Goal: Find specific page/section: Find specific page/section

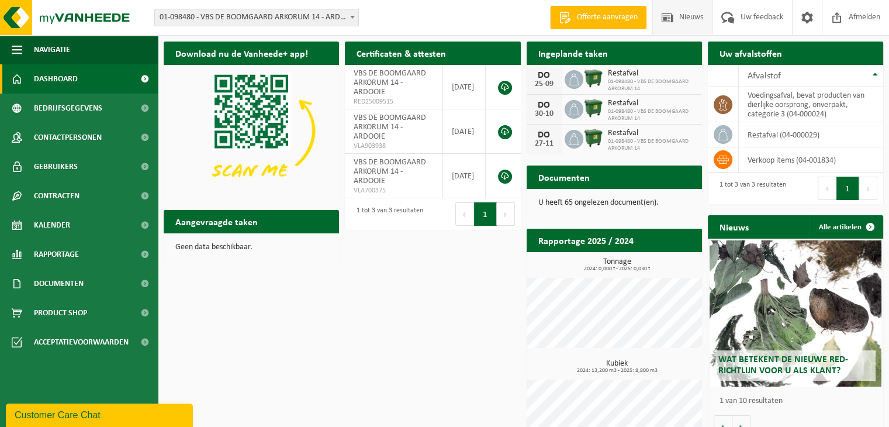
click at [683, 20] on span "Nieuws" at bounding box center [691, 17] width 30 height 34
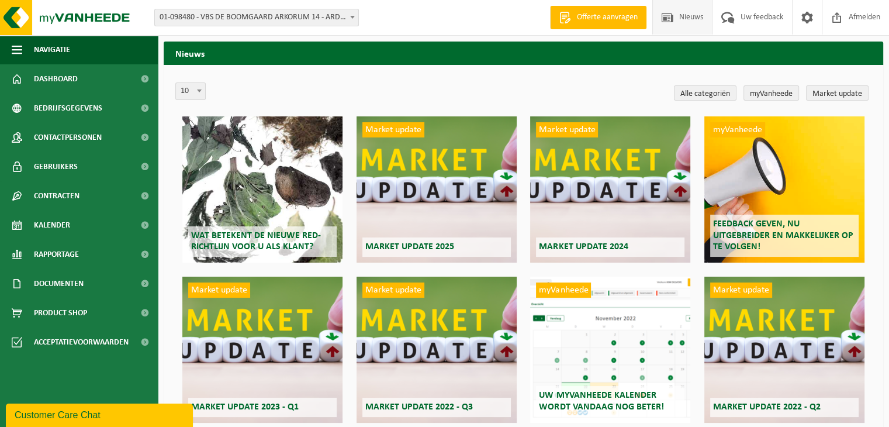
click at [683, 20] on span "Nieuws" at bounding box center [691, 17] width 30 height 34
click at [44, 107] on span "Bedrijfsgegevens" at bounding box center [68, 108] width 68 height 29
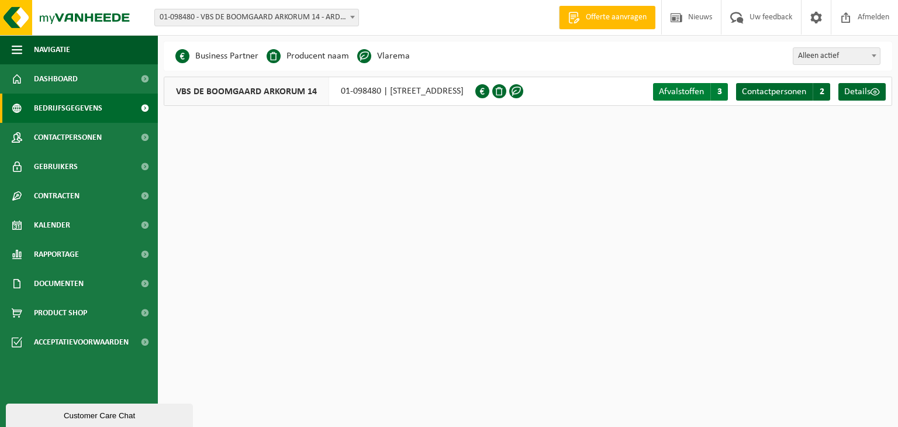
click at [693, 94] on span "Afvalstoffen" at bounding box center [681, 91] width 45 height 9
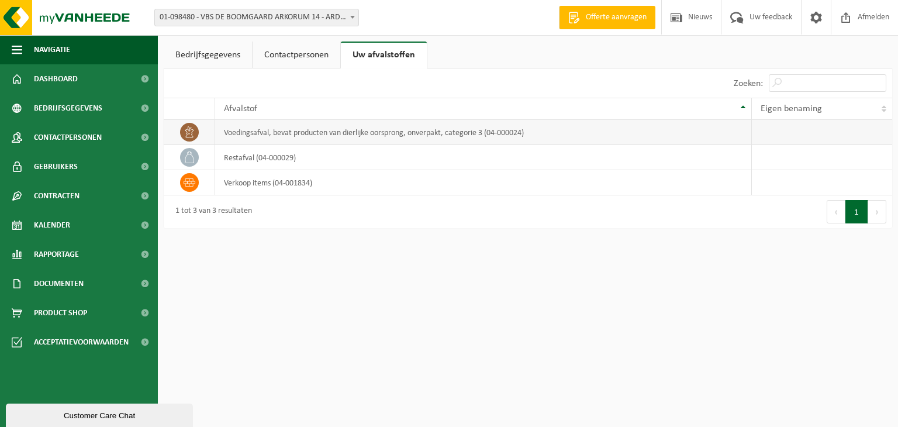
click at [386, 135] on td "voedingsafval, bevat producten van dierlijke oorsprong, onverpakt, categorie 3 …" at bounding box center [483, 132] width 537 height 25
click at [187, 129] on icon at bounding box center [189, 132] width 9 height 12
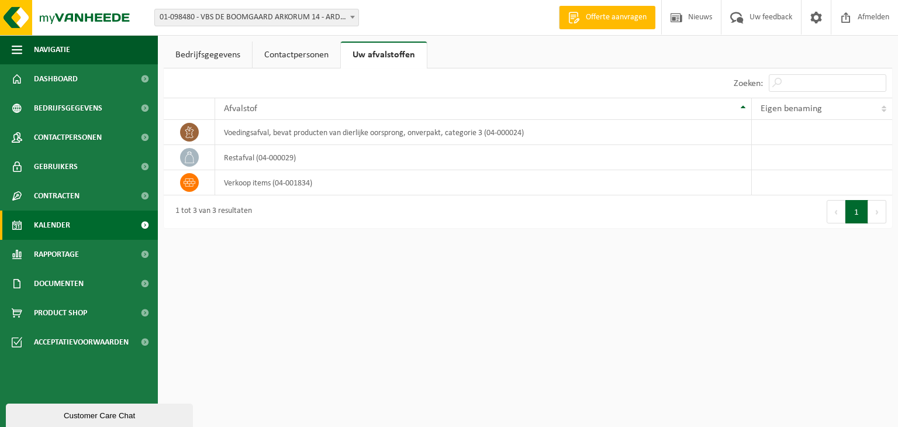
click at [49, 224] on span "Kalender" at bounding box center [52, 224] width 36 height 29
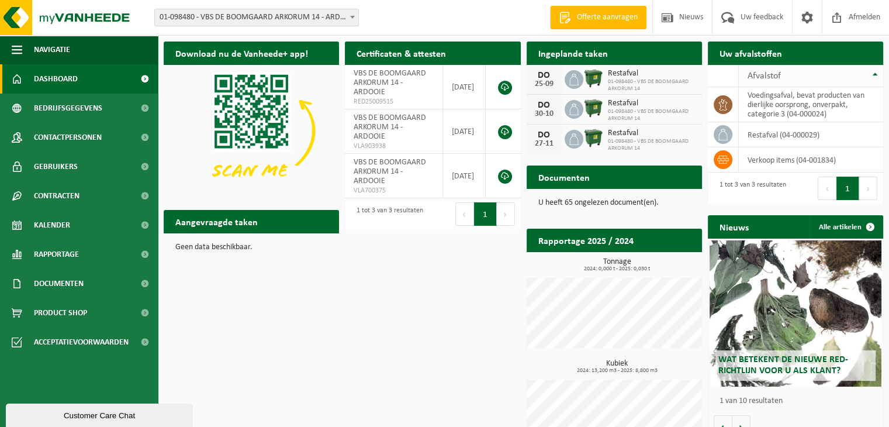
click at [875, 70] on th "Afvalstof" at bounding box center [811, 76] width 144 height 22
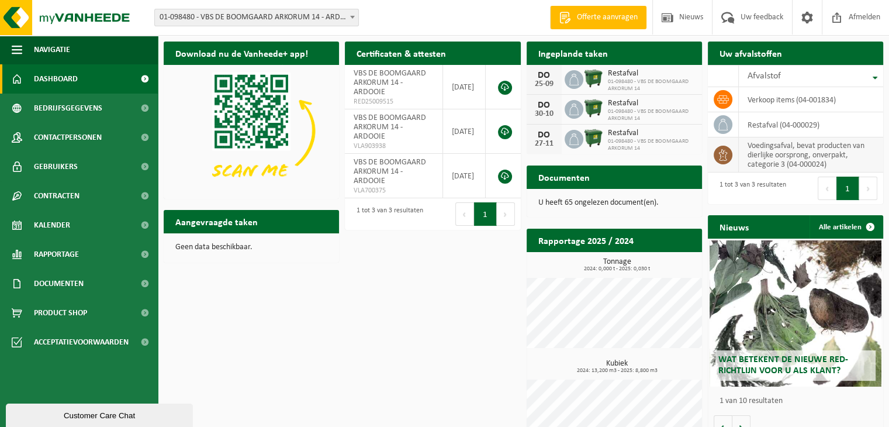
click at [800, 147] on td "voedingsafval, bevat producten van dierlijke oorsprong, onverpakt, categorie 3 …" at bounding box center [811, 154] width 144 height 35
click at [718, 152] on icon at bounding box center [723, 155] width 12 height 12
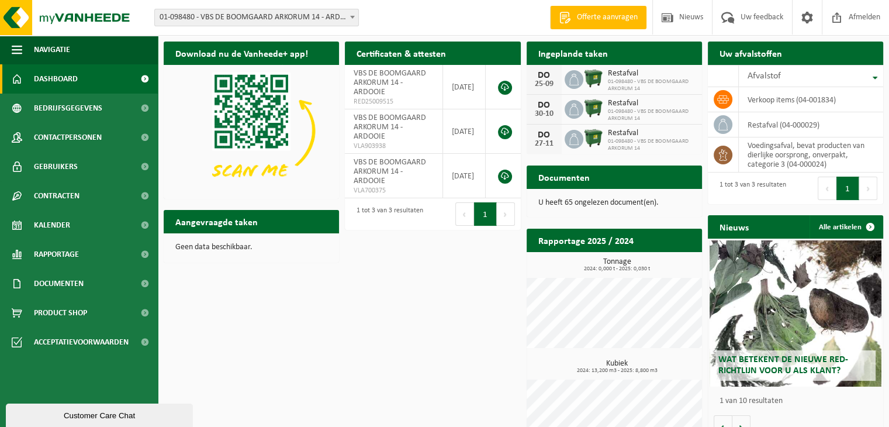
click at [587, 179] on h2 "Documenten" at bounding box center [564, 176] width 75 height 23
click at [71, 281] on span "Documenten" at bounding box center [59, 283] width 50 height 29
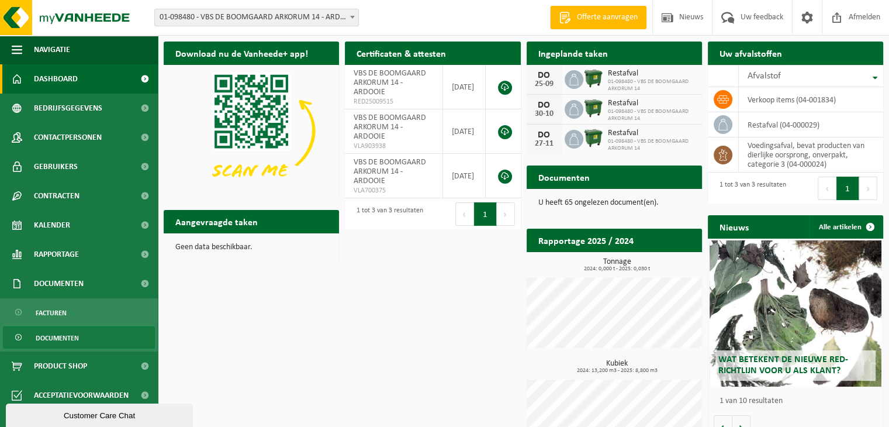
click at [98, 336] on link "Documenten" at bounding box center [79, 337] width 152 height 22
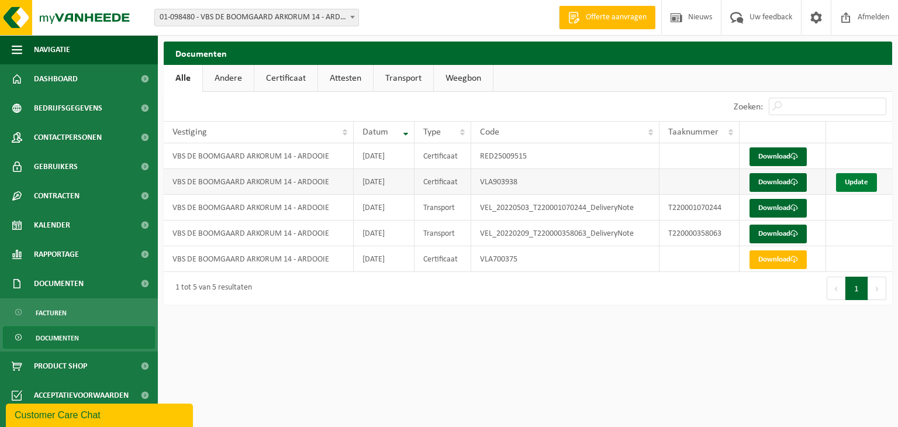
click at [863, 185] on link "Update" at bounding box center [856, 182] width 41 height 19
